Goal: Task Accomplishment & Management: Use online tool/utility

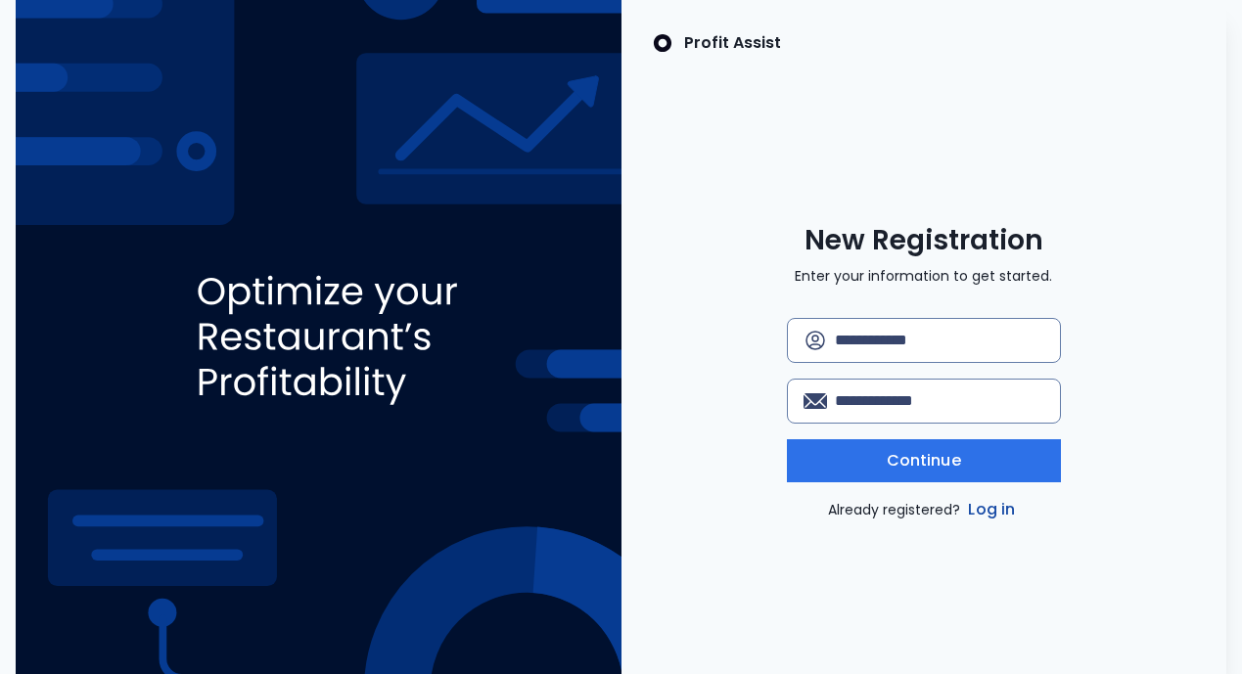
click at [991, 508] on link "Log in" at bounding box center [991, 509] width 55 height 23
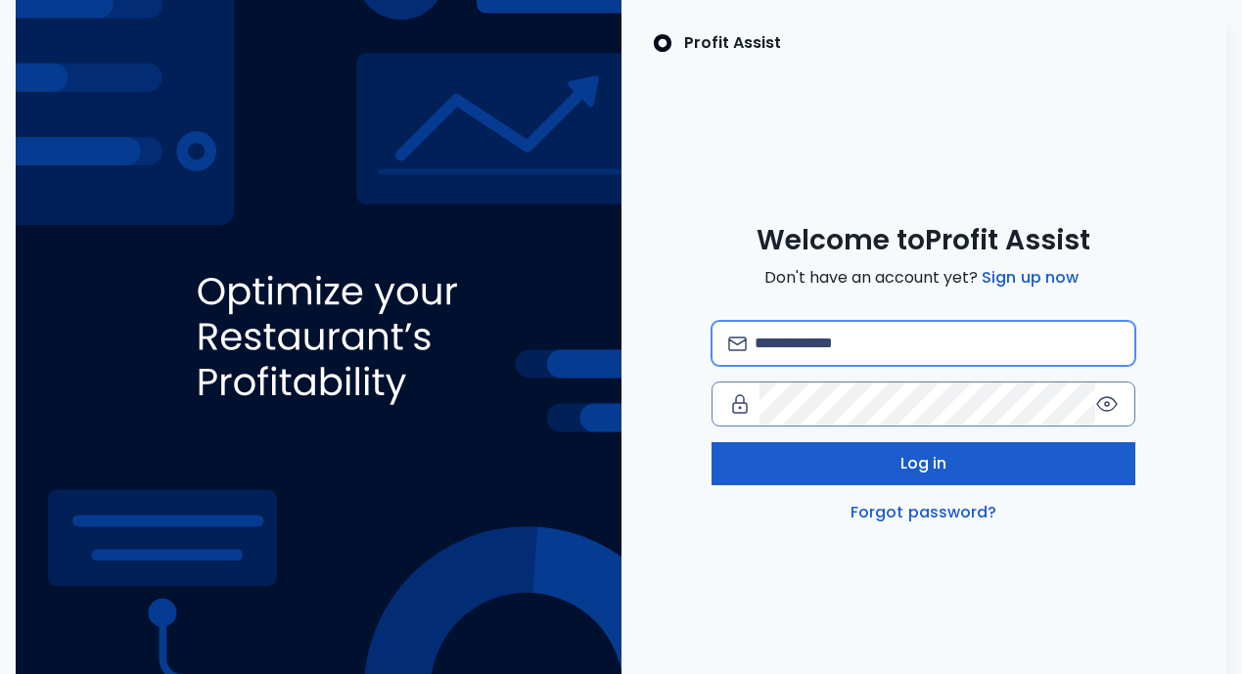
type input "**********"
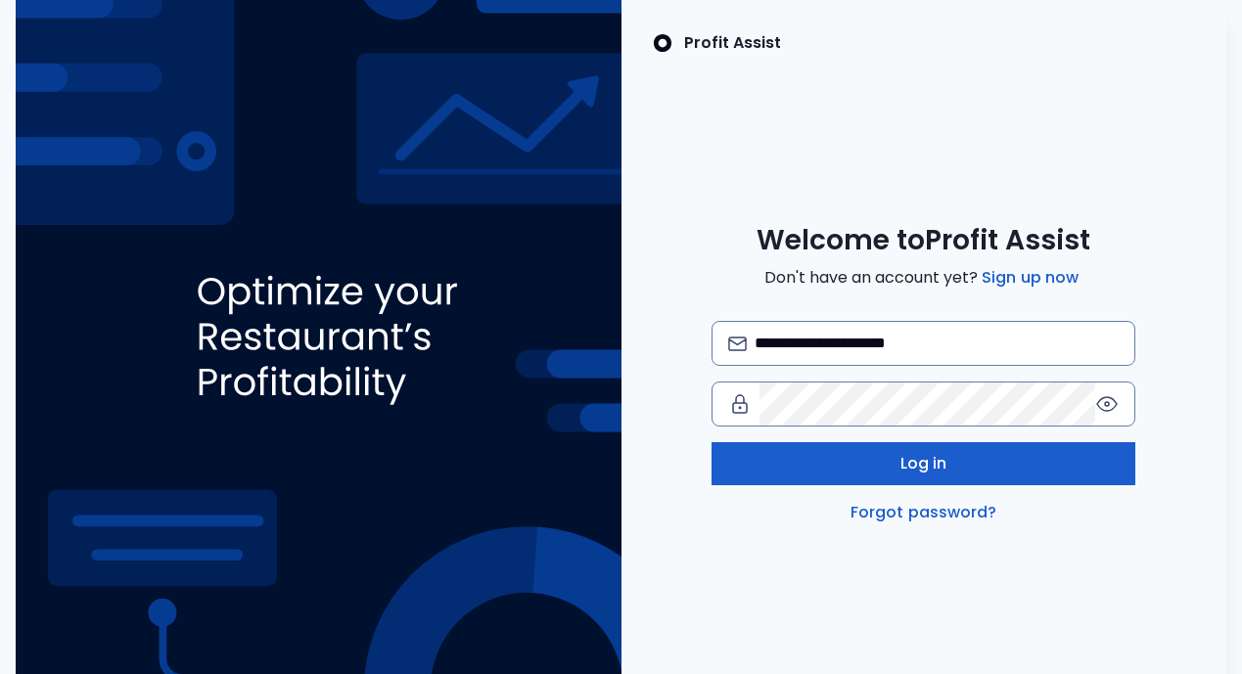
click at [967, 466] on button "Log in" at bounding box center [924, 463] width 424 height 43
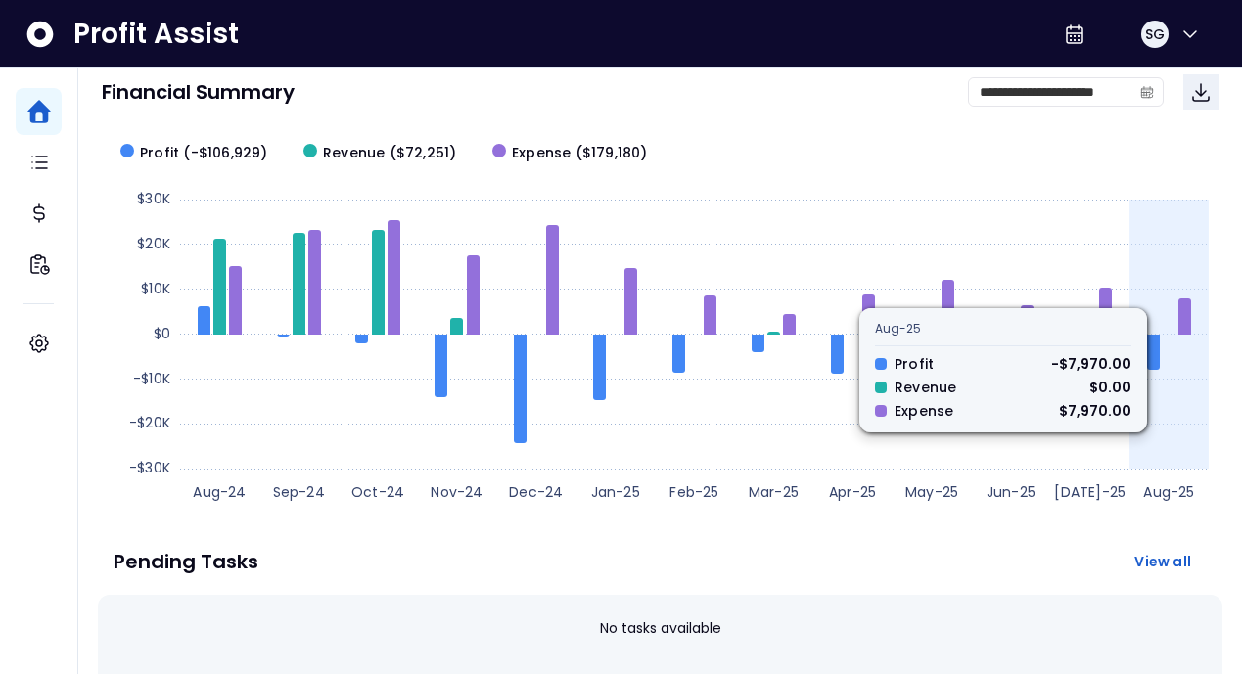
scroll to position [163, 0]
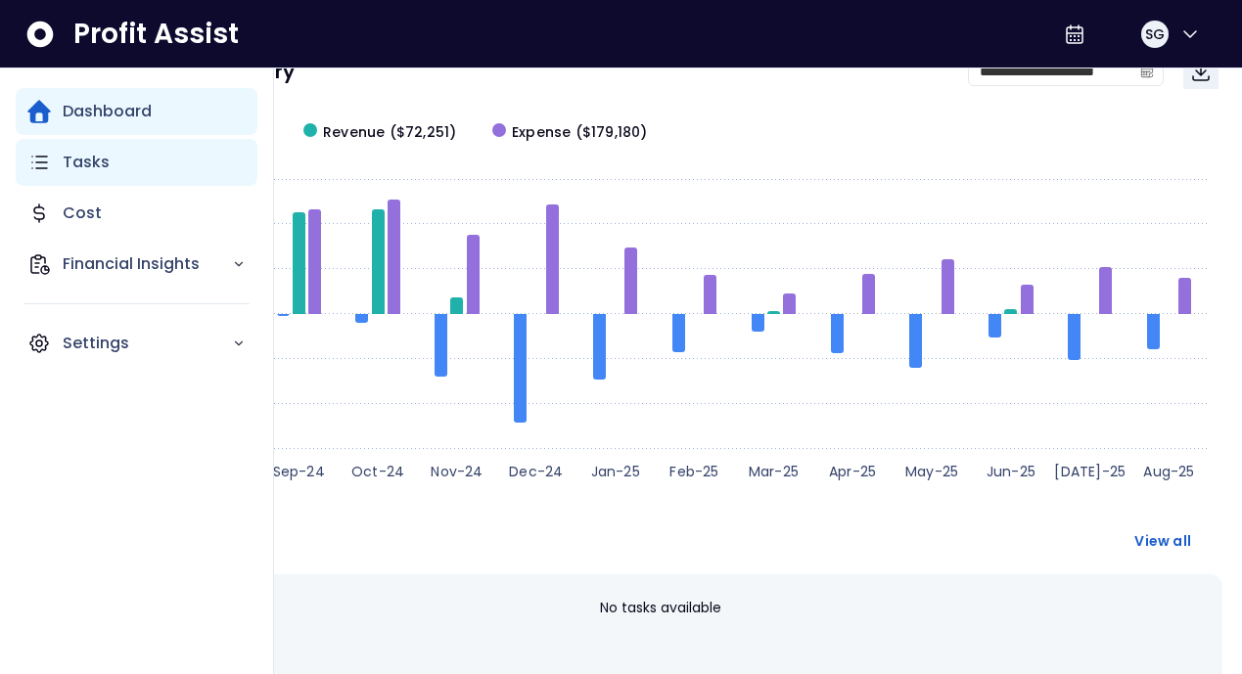
click at [114, 175] on div "Tasks" at bounding box center [137, 162] width 242 height 47
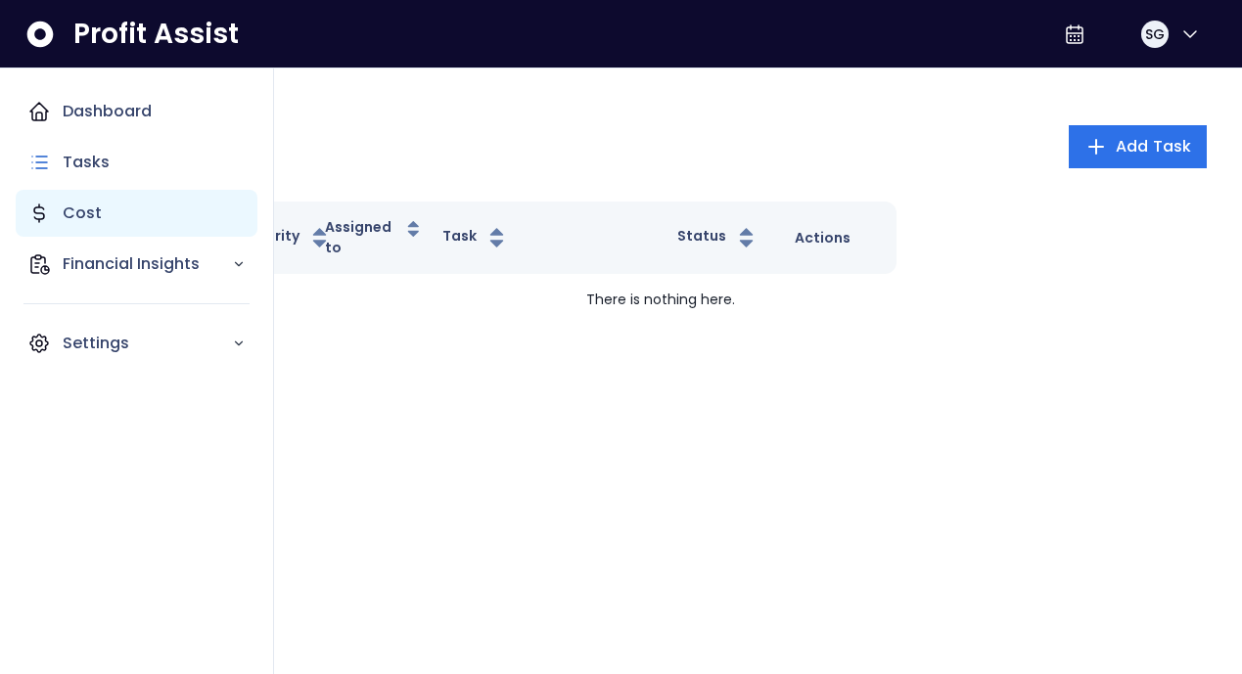
click at [114, 223] on div "Cost" at bounding box center [137, 213] width 242 height 47
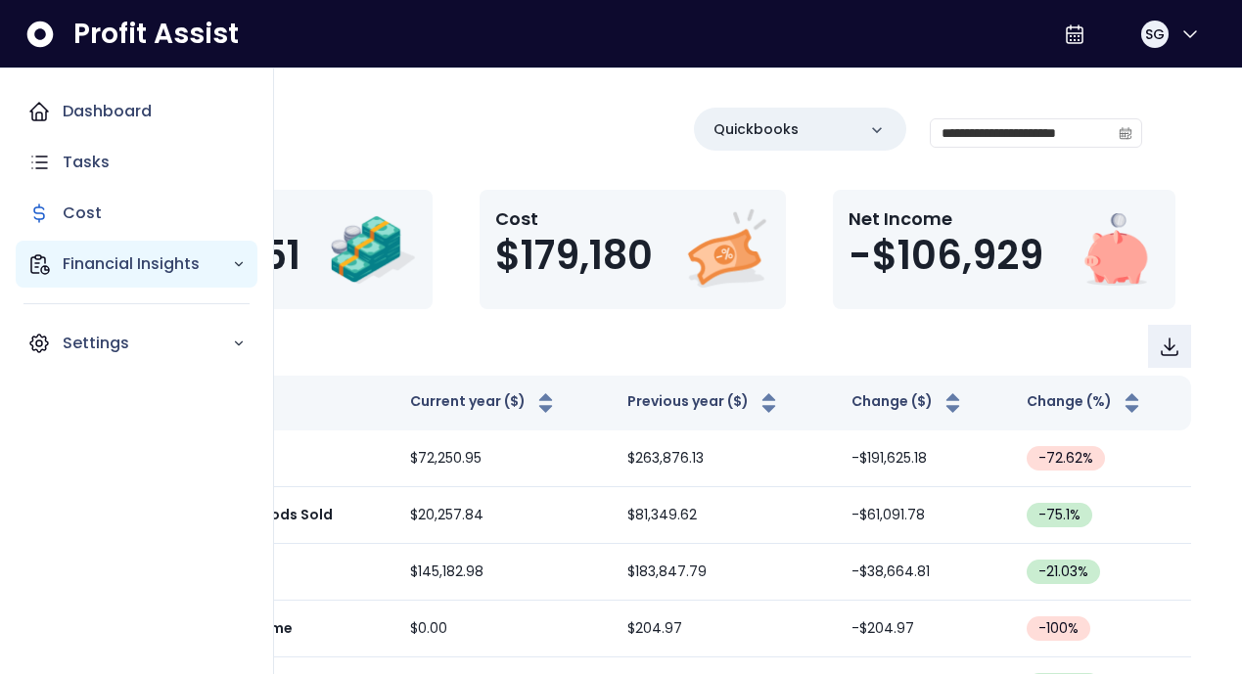
click at [60, 274] on div "Financial Insights" at bounding box center [137, 264] width 242 height 47
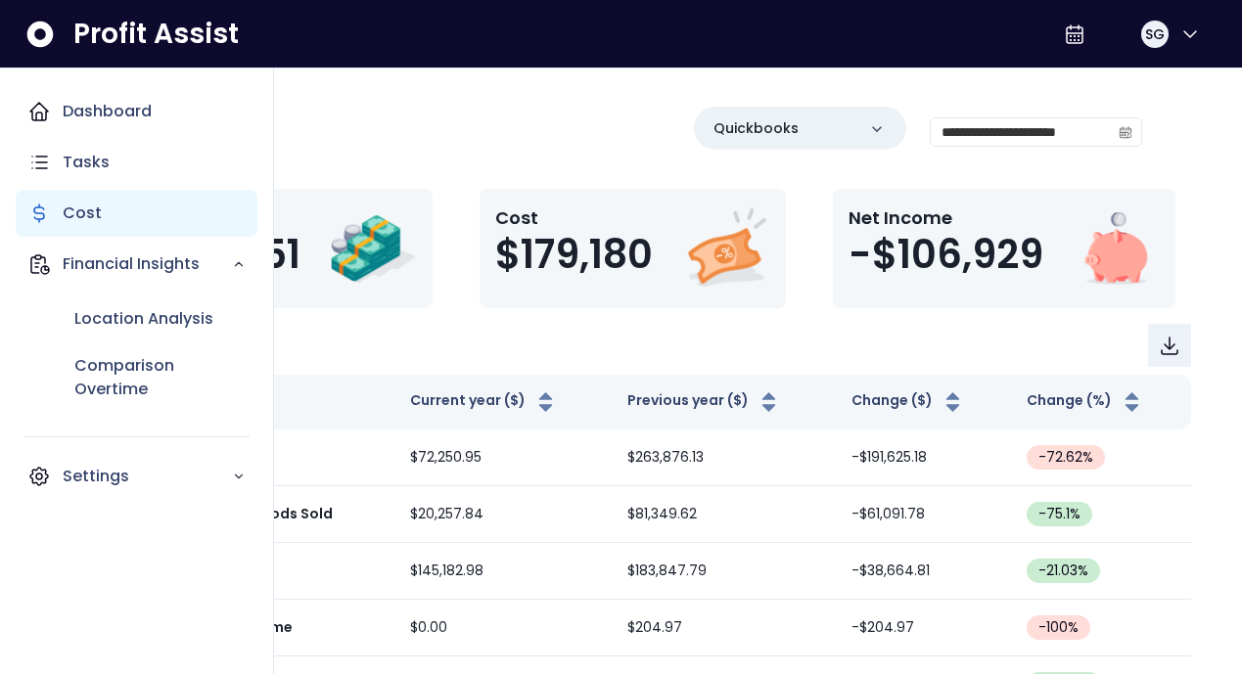
click at [70, 235] on div "Cost" at bounding box center [137, 213] width 242 height 47
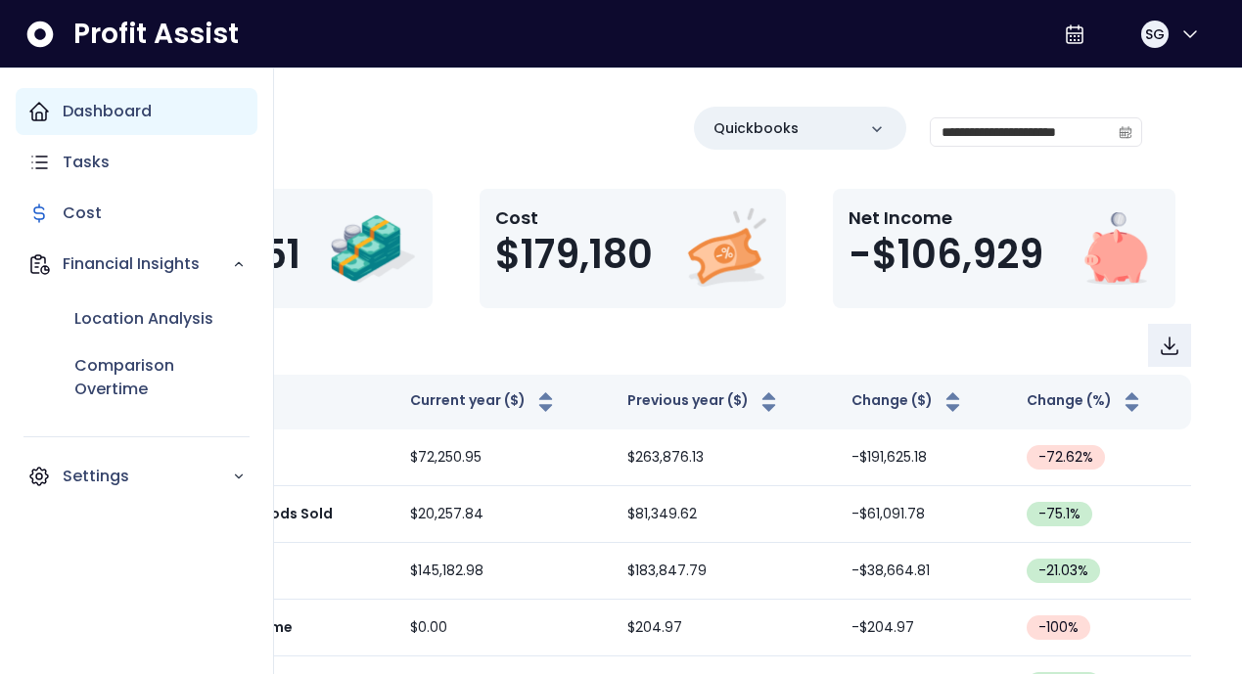
click at [56, 112] on div "Dashboard" at bounding box center [137, 111] width 242 height 47
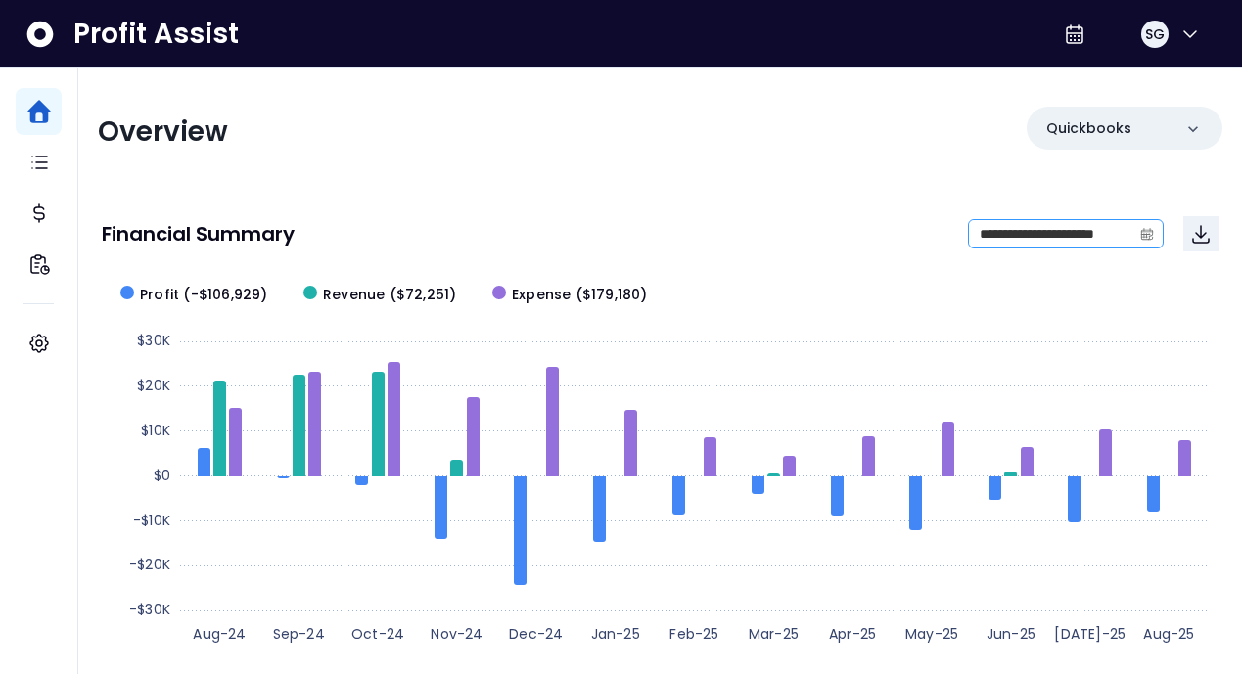
click at [1147, 229] on icon "calendar" at bounding box center [1147, 234] width 14 height 14
